Goal: Information Seeking & Learning: Check status

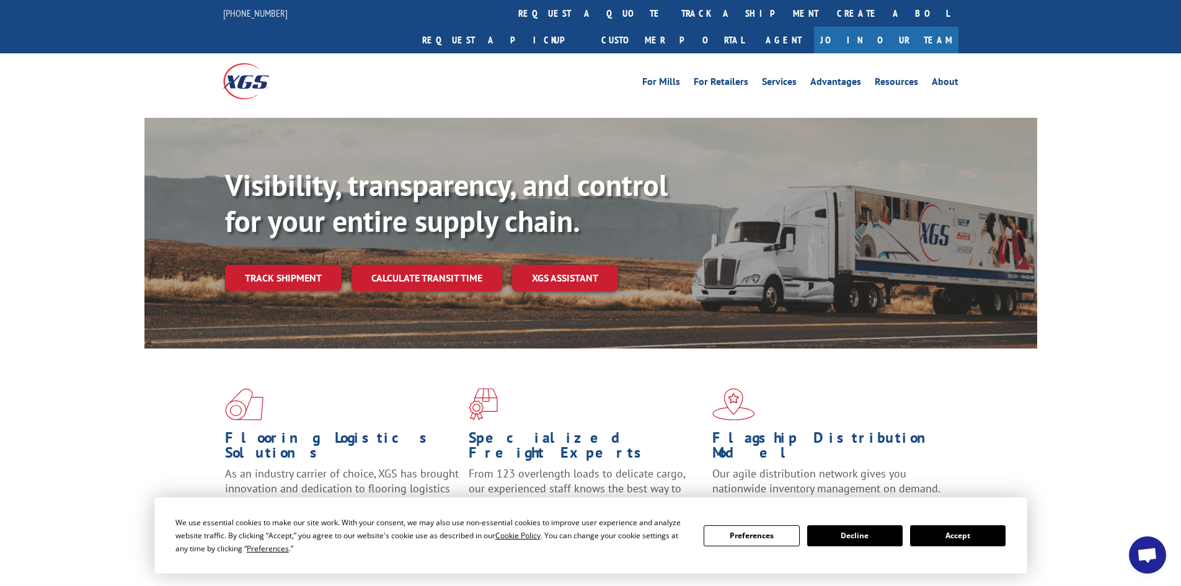
click at [932, 530] on button "Accept" at bounding box center [957, 535] width 95 height 21
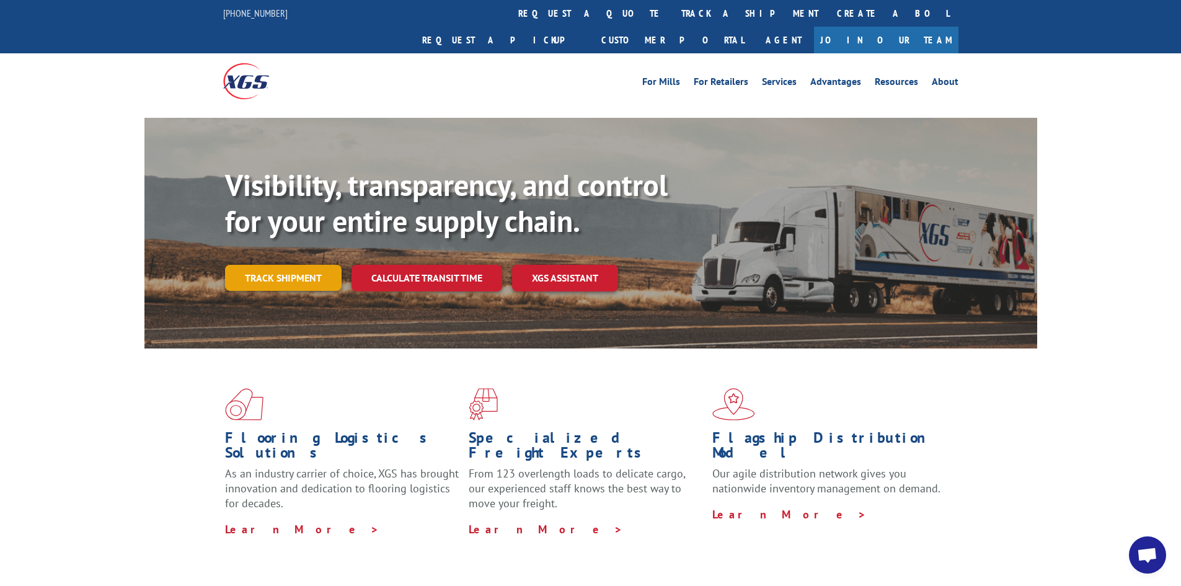
click at [240, 265] on link "Track shipment" at bounding box center [283, 278] width 117 height 26
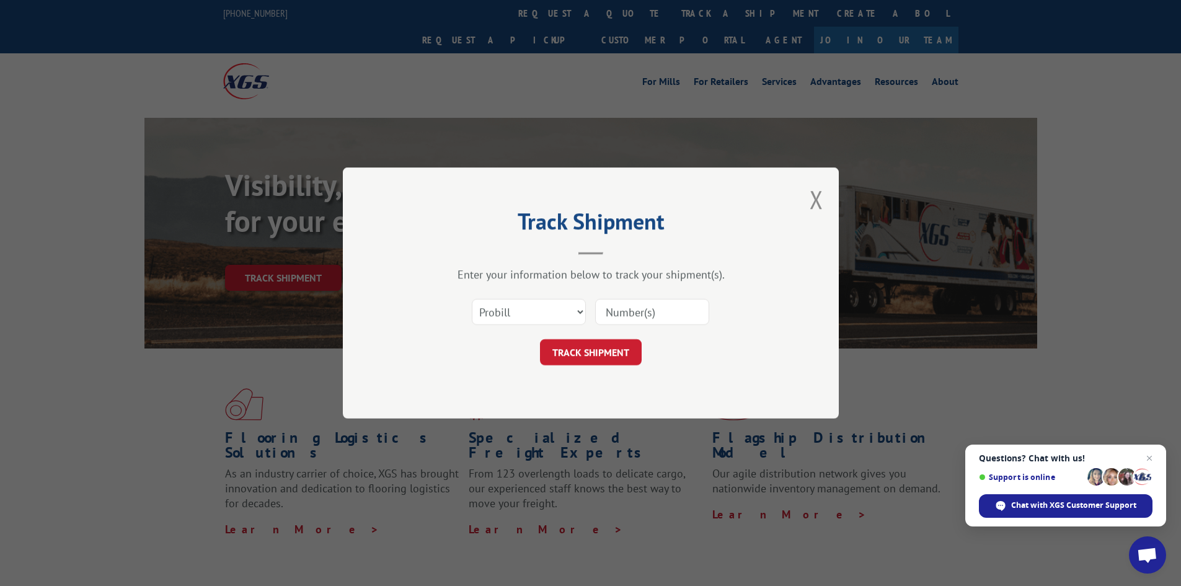
click at [615, 309] on input at bounding box center [652, 312] width 114 height 26
paste input "17595514"
type input "17595514"
click button "TRACK SHIPMENT" at bounding box center [591, 352] width 102 height 26
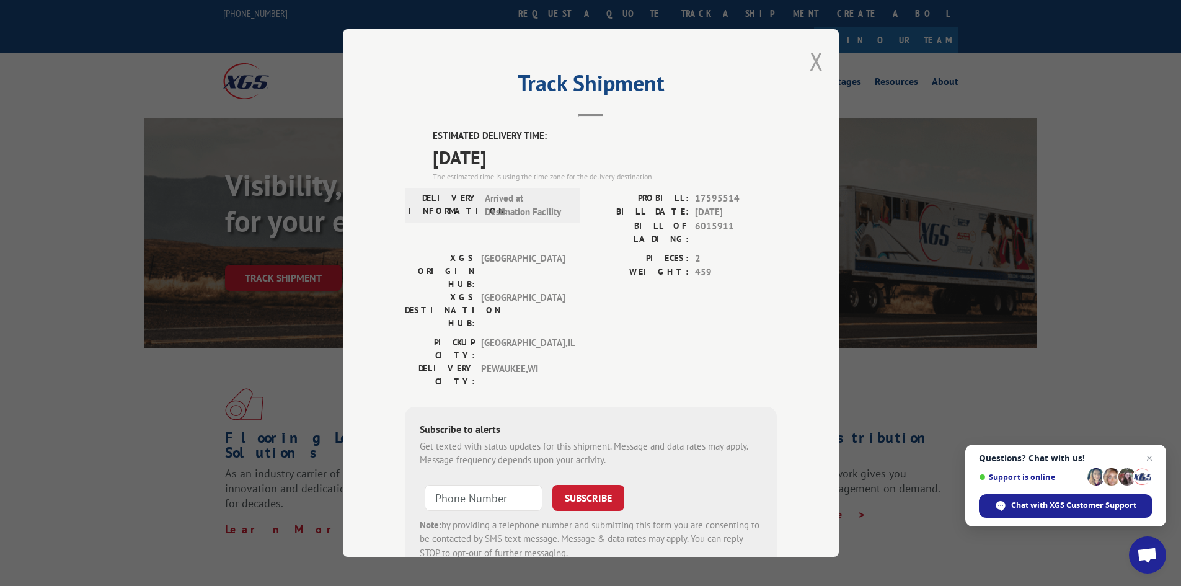
click at [810, 60] on button "Close modal" at bounding box center [817, 61] width 14 height 33
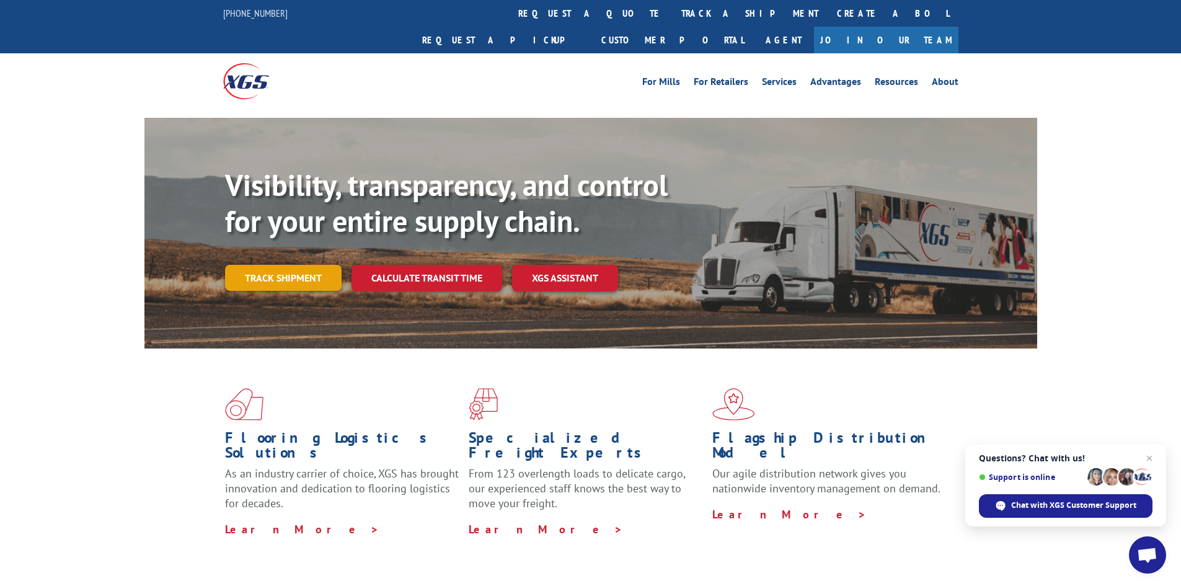
click at [304, 265] on link "Track shipment" at bounding box center [283, 278] width 117 height 26
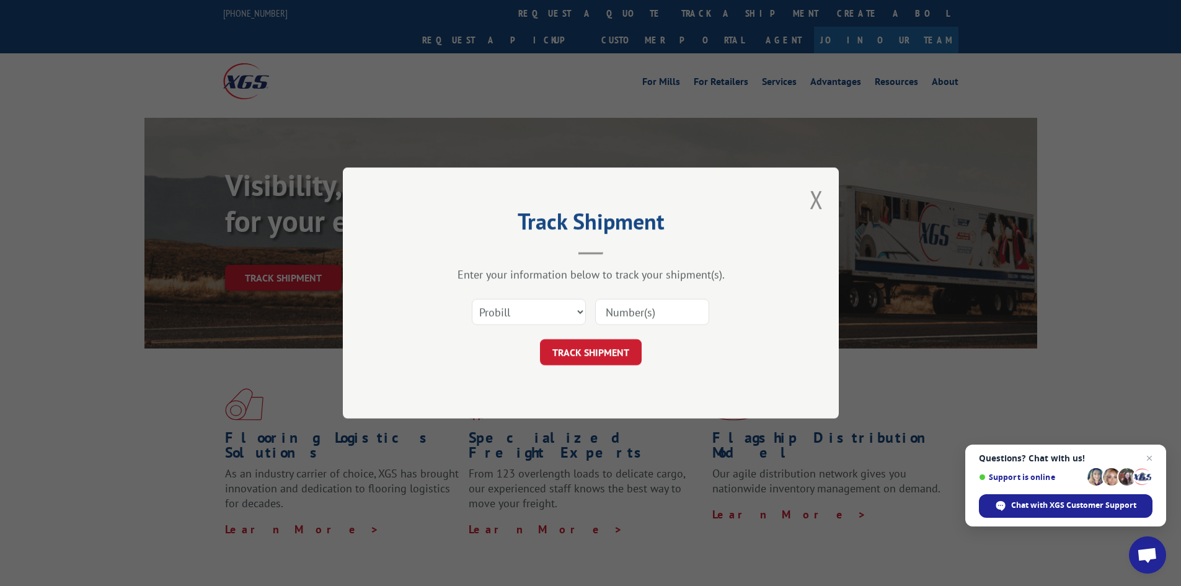
click at [627, 316] on input at bounding box center [652, 312] width 114 height 26
paste input "17595514"
type input "17595514"
click at [596, 360] on button "TRACK SHIPMENT" at bounding box center [591, 352] width 102 height 26
